Goal: Task Accomplishment & Management: Use online tool/utility

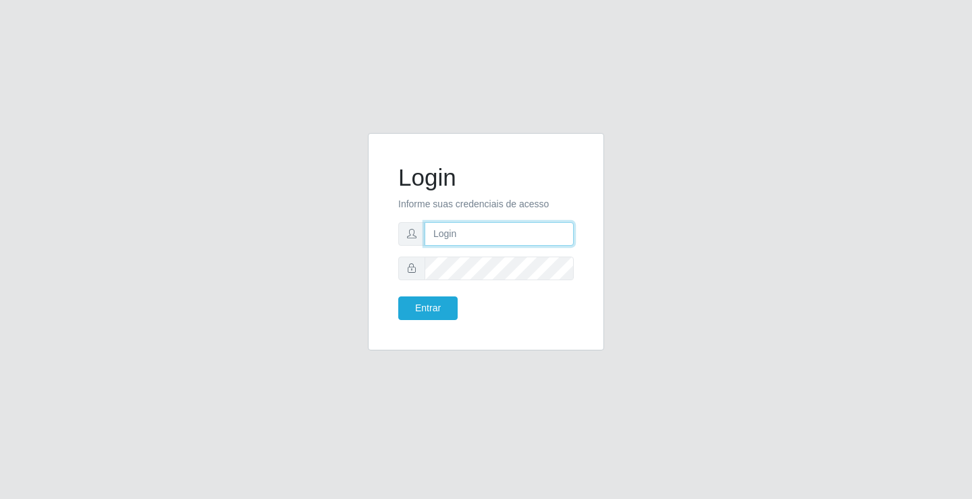
click at [441, 234] on input "text" at bounding box center [499, 234] width 149 height 24
type input "zivaneide@ideal"
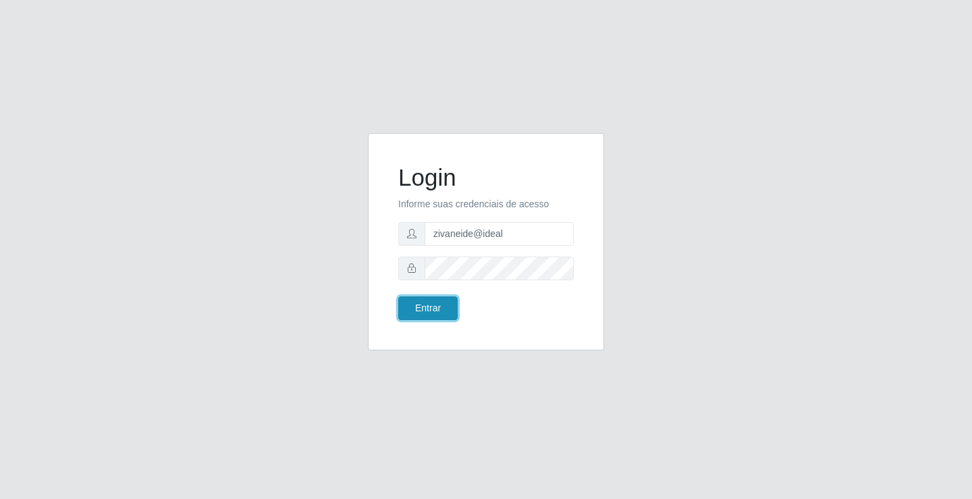
click at [440, 303] on button "Entrar" at bounding box center [427, 308] width 59 height 24
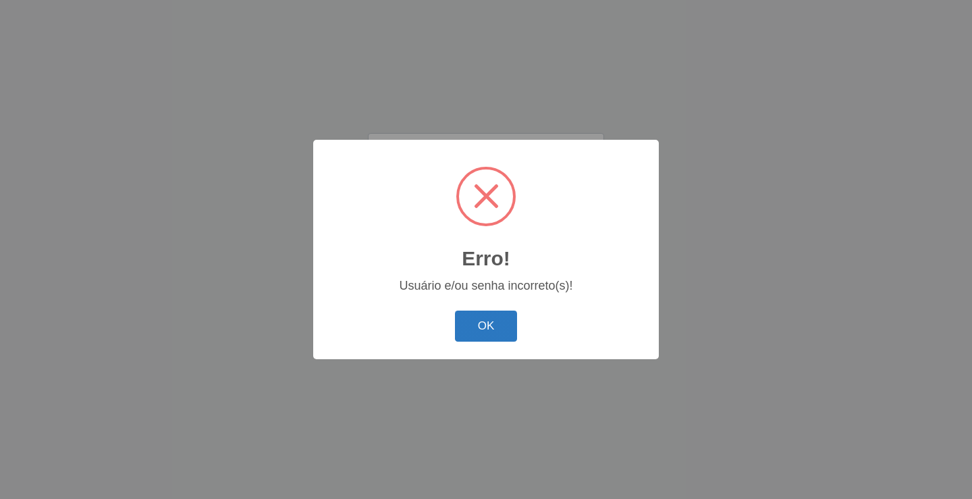
click at [466, 321] on button "OK" at bounding box center [486, 327] width 63 height 32
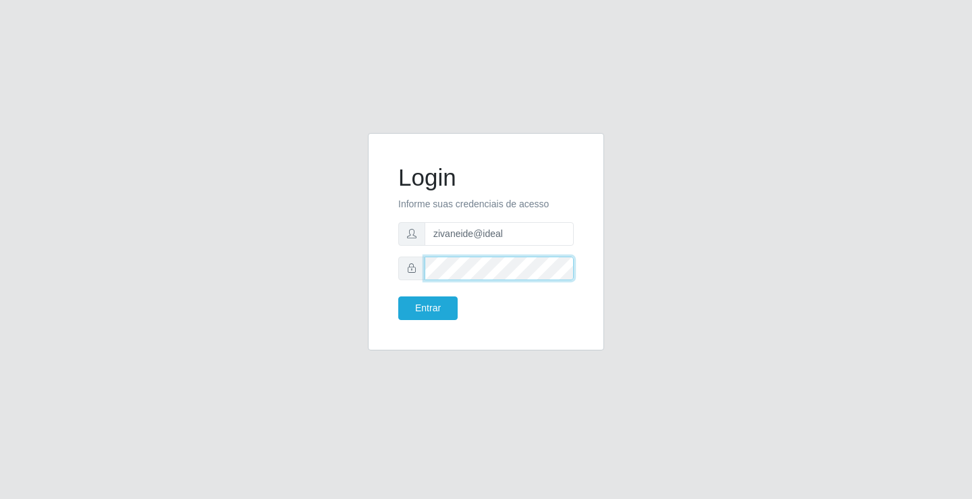
click at [398, 296] on button "Entrar" at bounding box center [427, 308] width 59 height 24
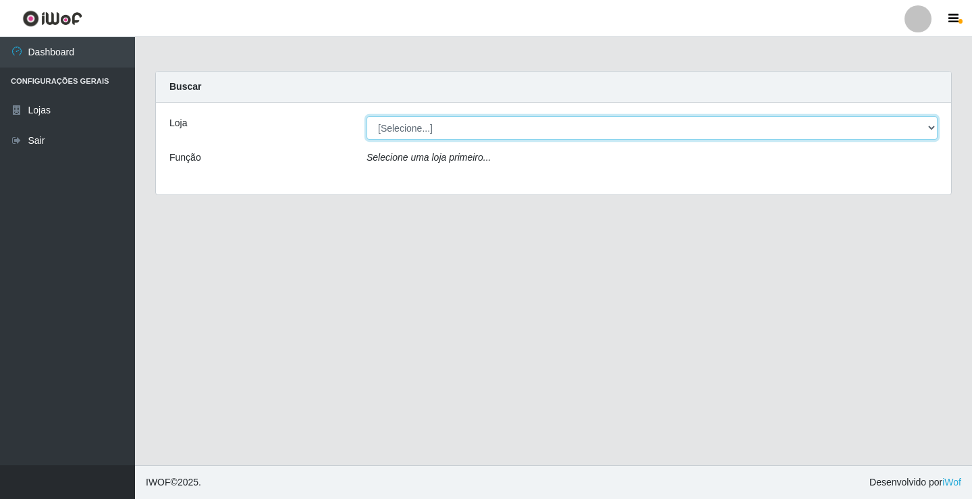
click at [932, 126] on select "[Selecione...] Ideal - Conceição" at bounding box center [652, 128] width 571 height 24
select select "231"
click at [367, 116] on select "[Selecione...] Ideal - Conceição" at bounding box center [652, 128] width 571 height 24
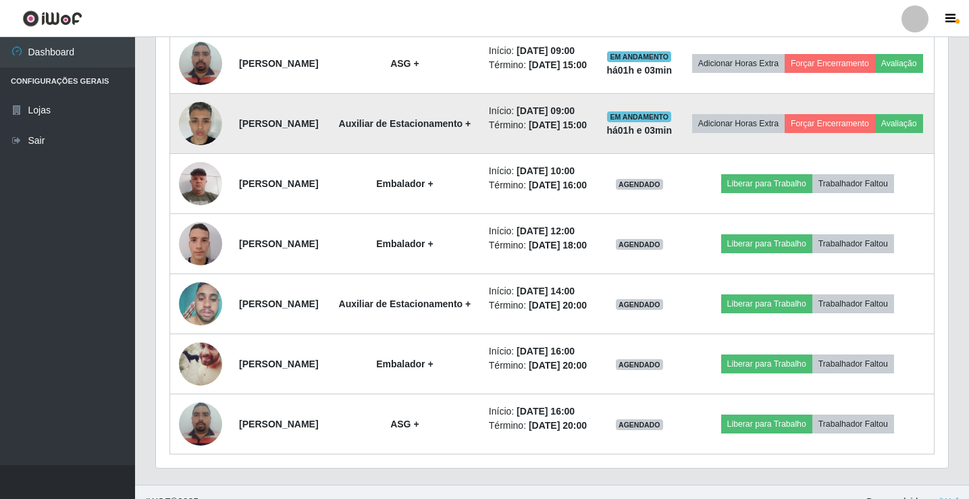
scroll to position [675, 0]
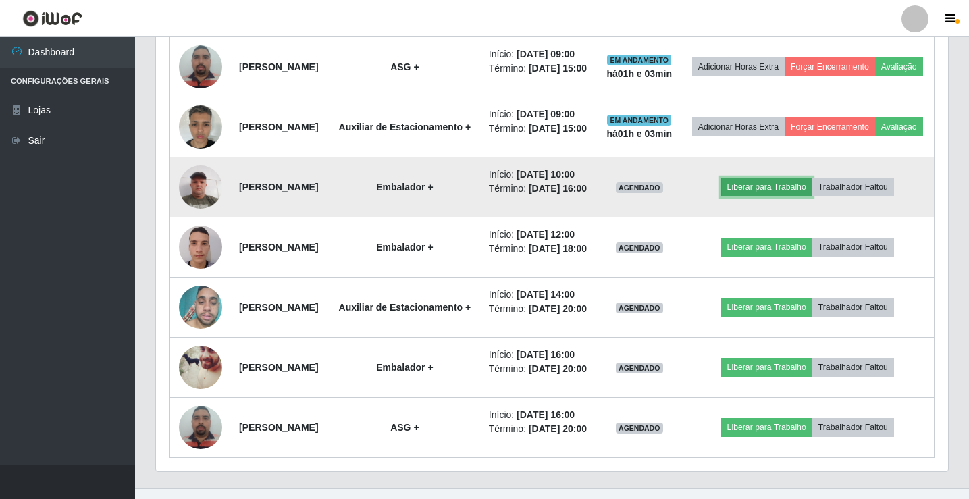
click at [799, 196] on button "Liberar para Trabalho" at bounding box center [766, 187] width 91 height 19
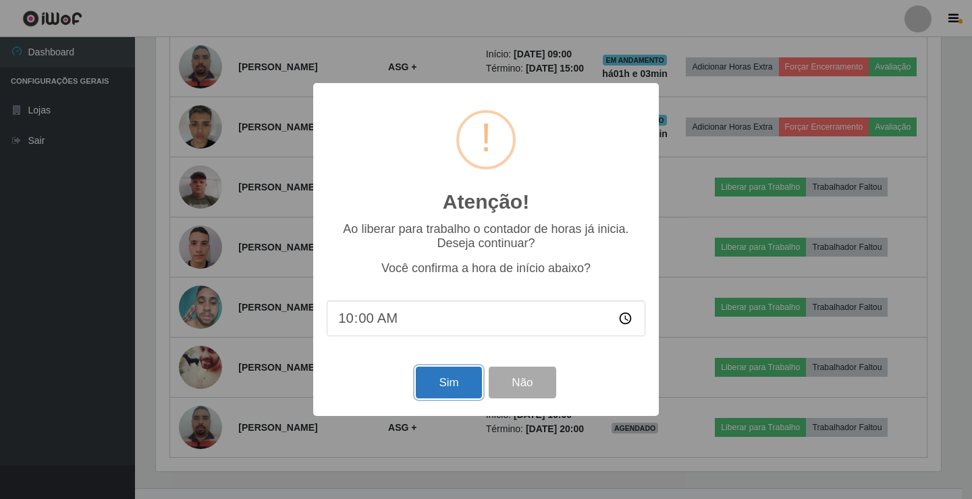
click at [448, 384] on button "Sim" at bounding box center [448, 383] width 65 height 32
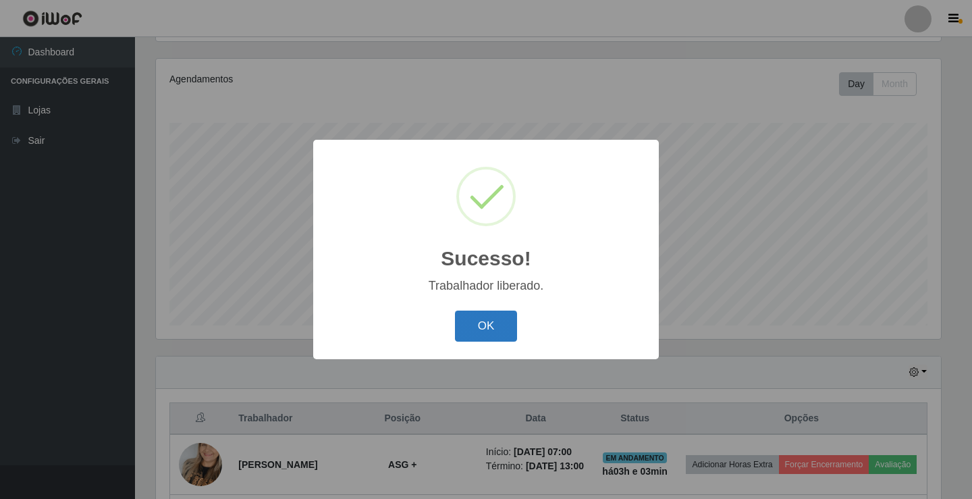
click at [488, 336] on button "OK" at bounding box center [486, 327] width 63 height 32
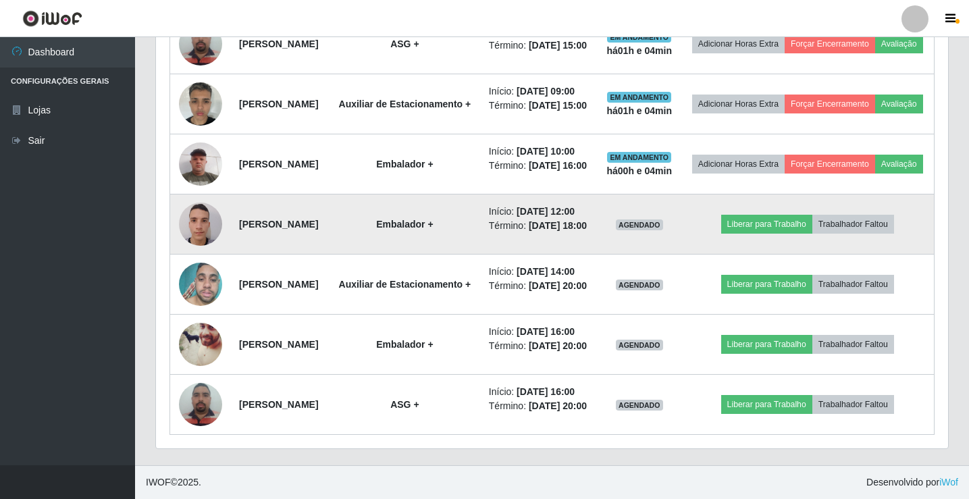
scroll to position [714, 0]
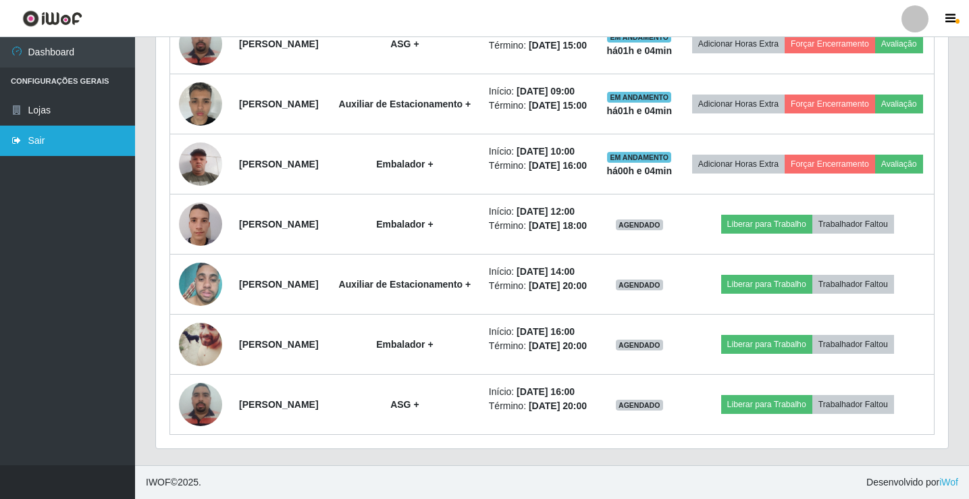
click at [69, 136] on link "Sair" at bounding box center [67, 141] width 135 height 30
